Goal: Obtain resource: Download file/media

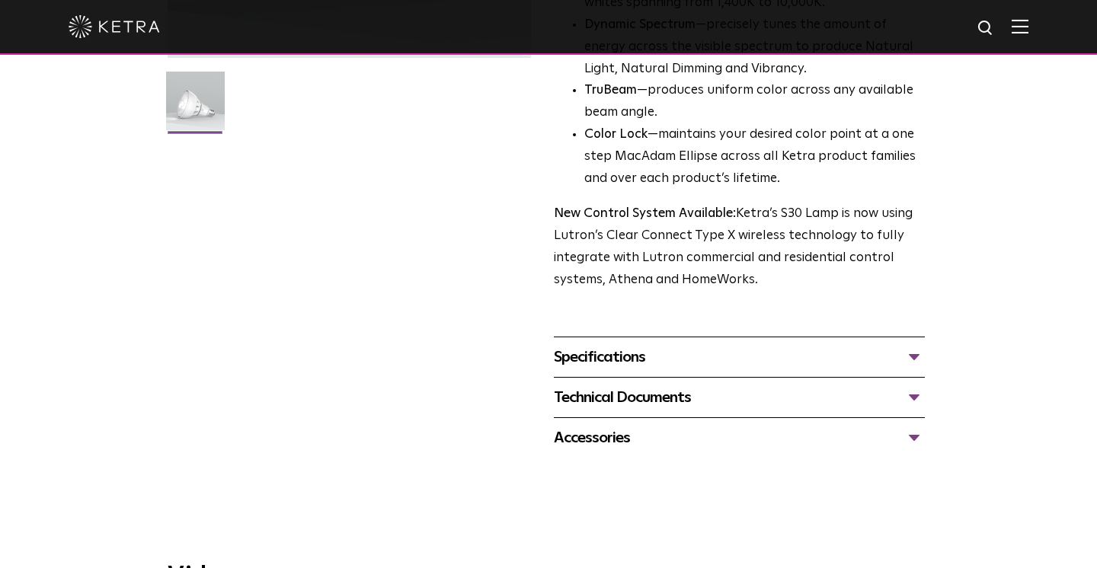
scroll to position [422, 0]
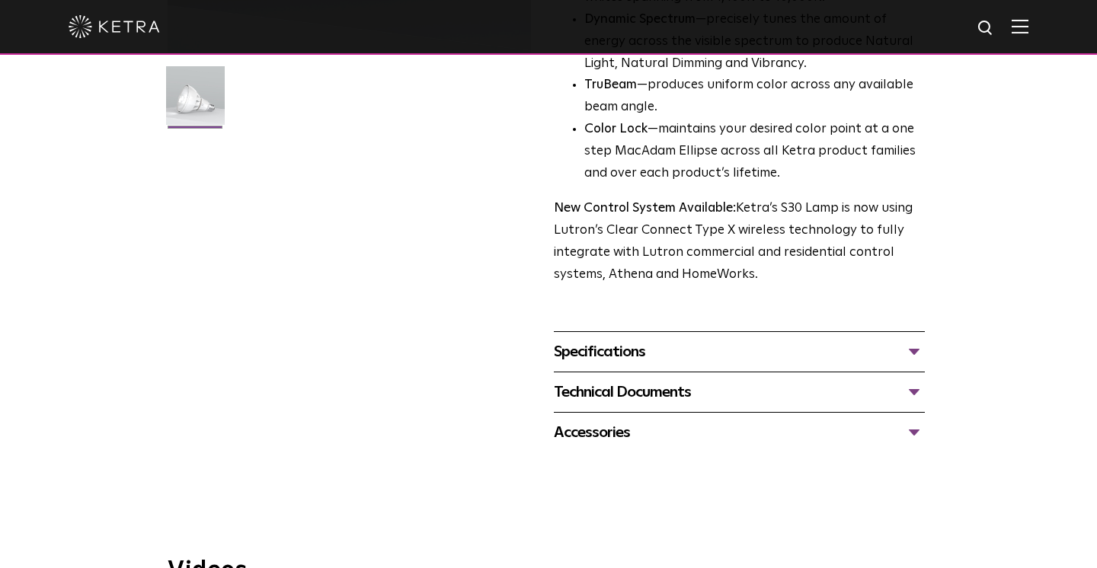
click at [605, 340] on div "Specifications" at bounding box center [739, 352] width 371 height 24
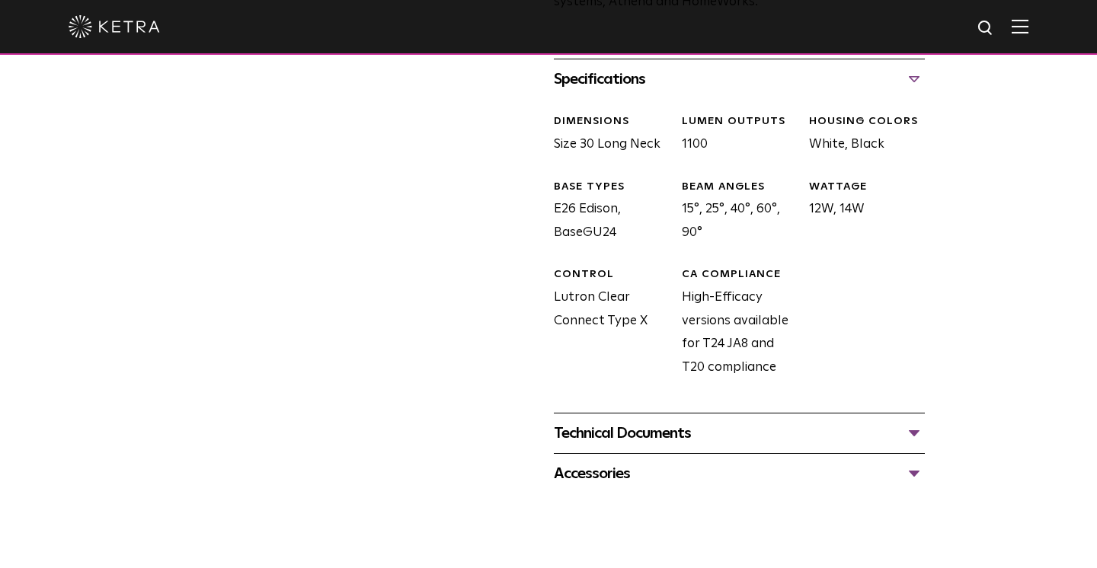
scroll to position [708, 0]
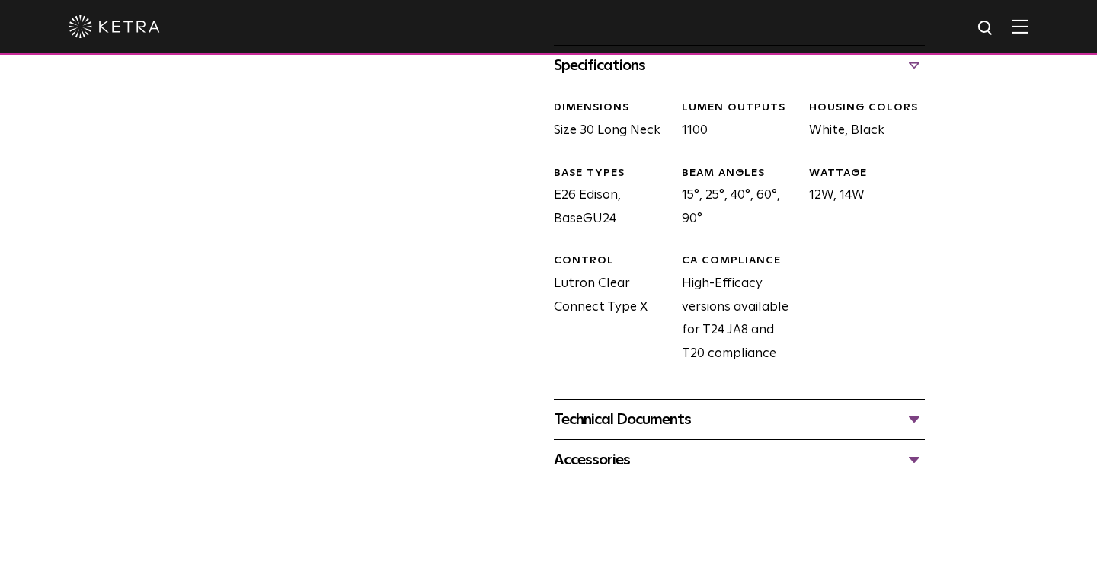
click at [609, 408] on div "Technical Documents" at bounding box center [739, 420] width 371 height 24
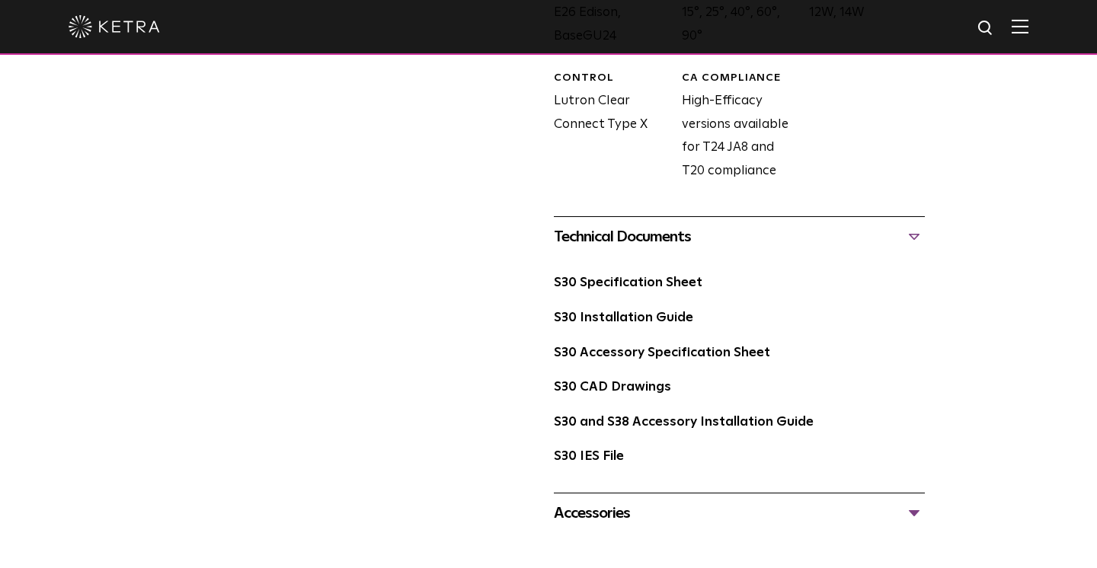
scroll to position [901, 0]
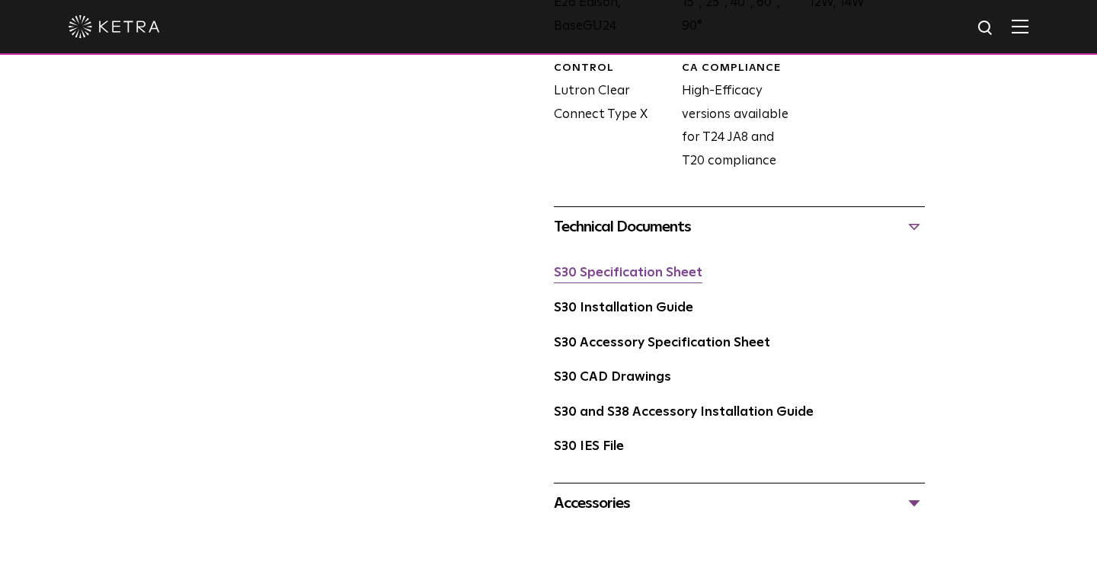
click at [635, 267] on link "S30 Specification Sheet" at bounding box center [628, 273] width 149 height 13
